Goal: Information Seeking & Learning: Find specific fact

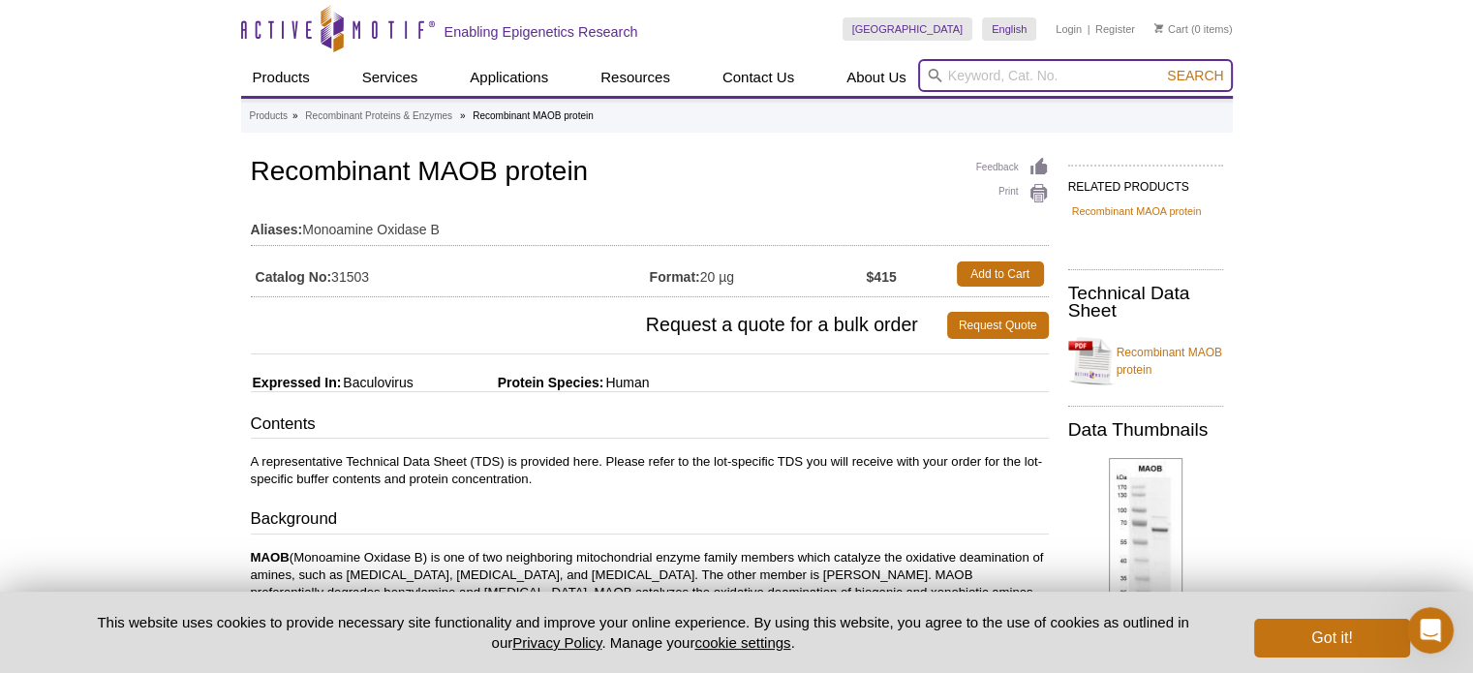
click at [1055, 82] on input "search" at bounding box center [1075, 75] width 315 height 33
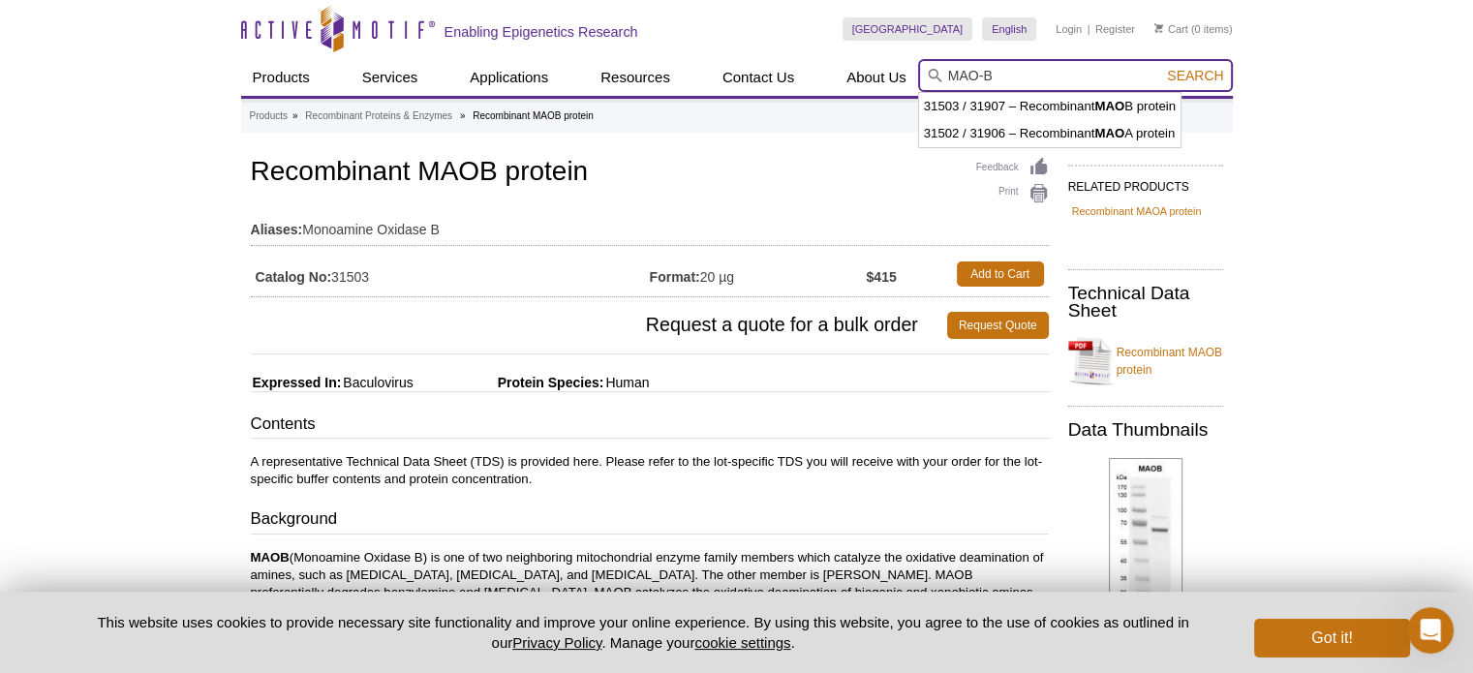
type input "MAO-B"
click at [1162, 67] on button "Search" at bounding box center [1196, 75] width 68 height 17
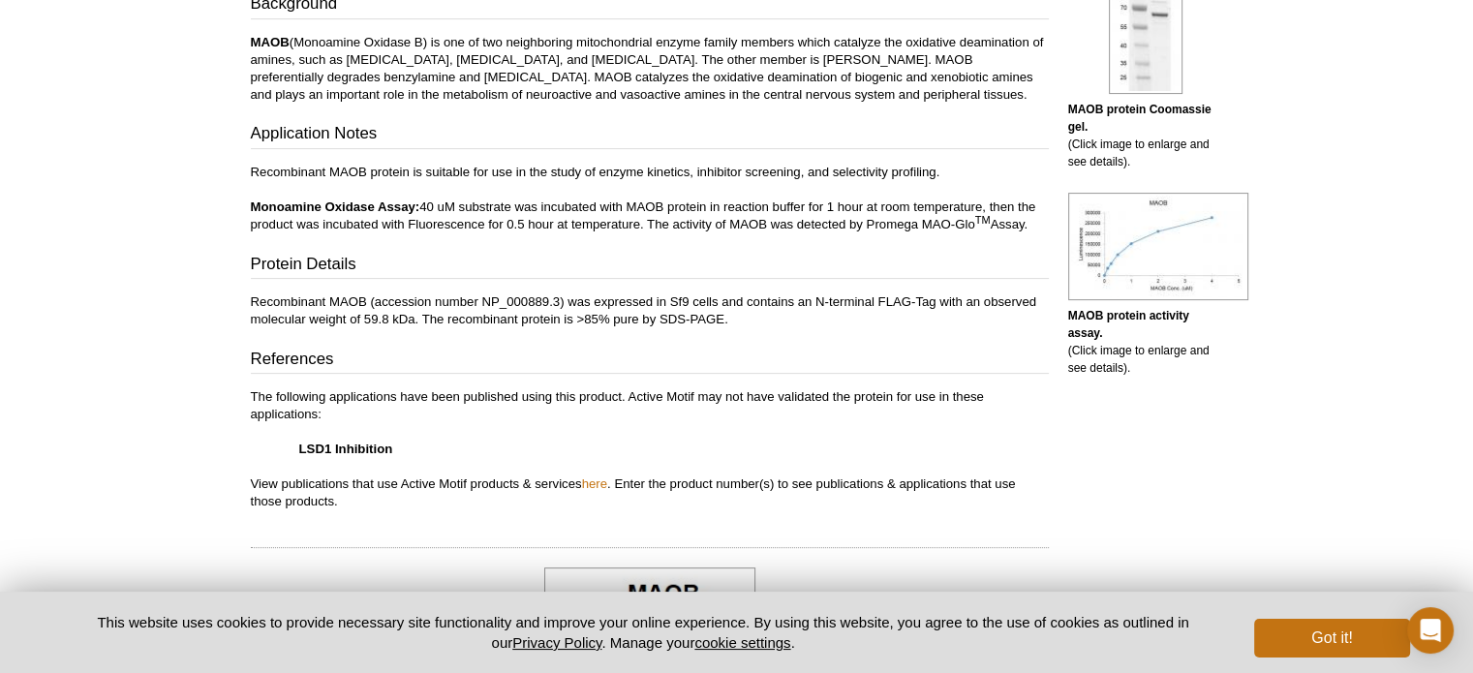
scroll to position [517, 0]
